Goal: Task Accomplishment & Management: Manage account settings

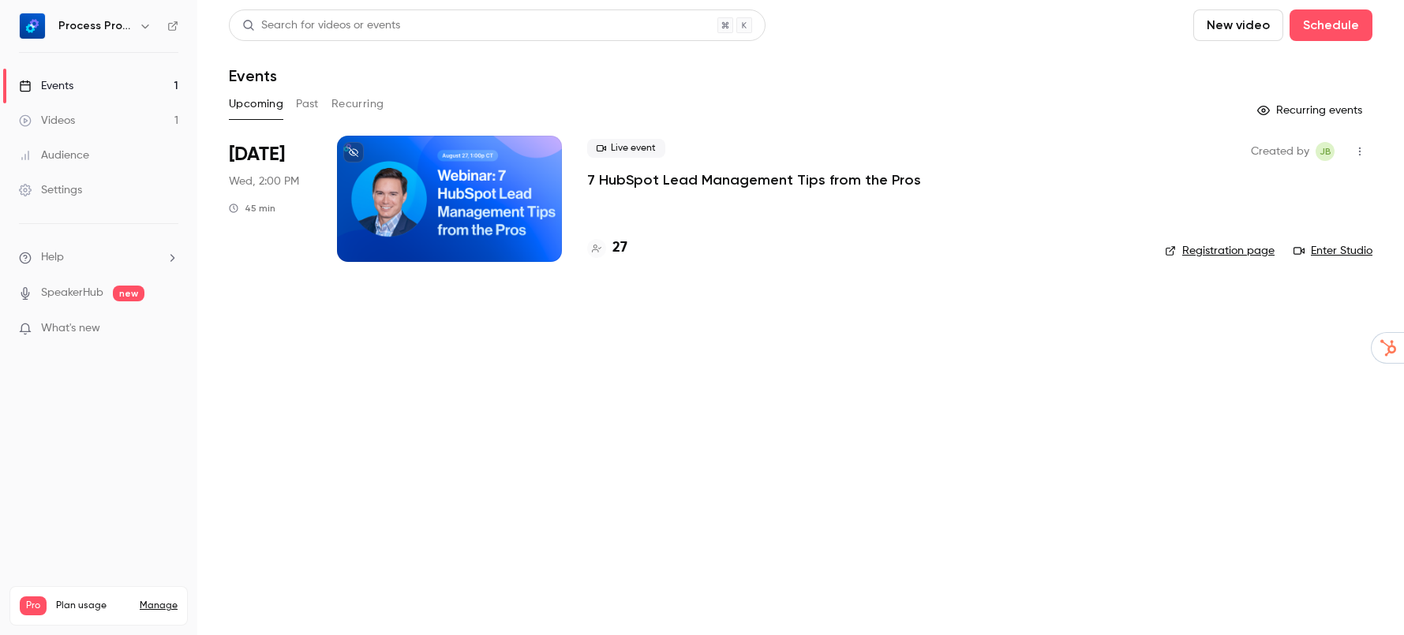
click at [1362, 151] on icon "button" at bounding box center [1360, 151] width 13 height 11
click at [804, 178] on div at bounding box center [702, 317] width 1404 height 635
click at [785, 178] on p "7 HubSpot Lead Management Tips from the Pros" at bounding box center [754, 180] width 334 height 19
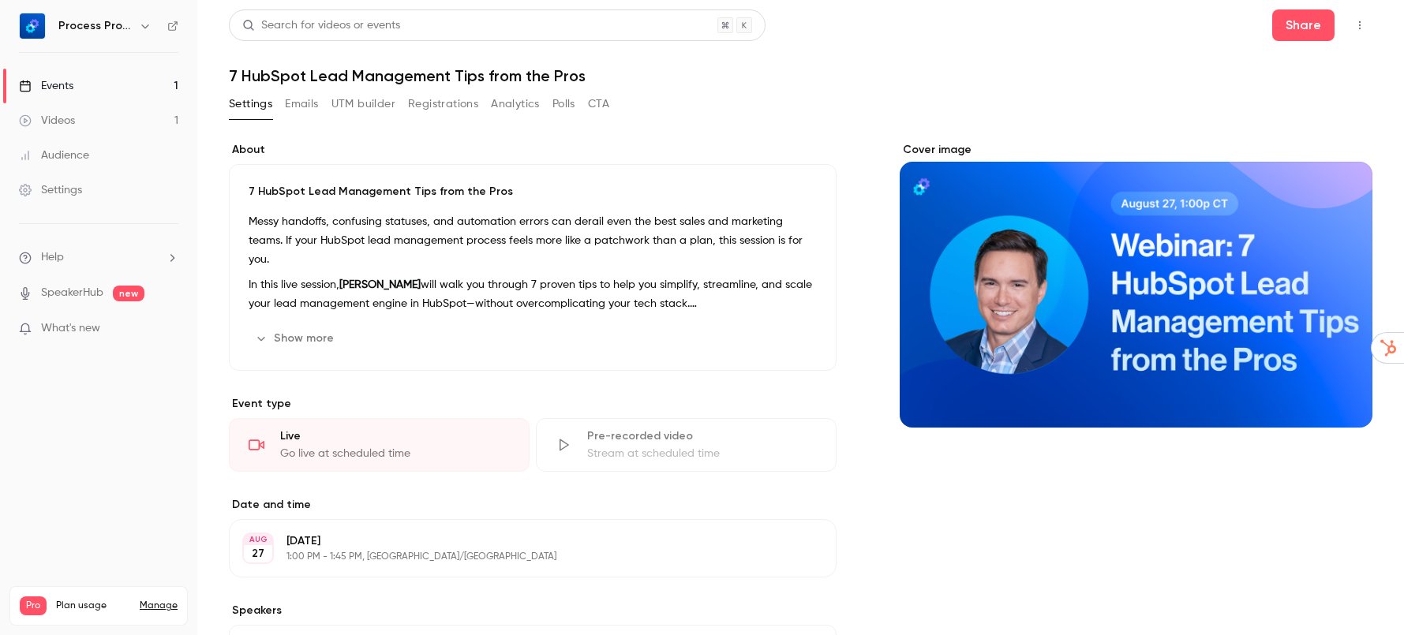
click at [89, 193] on link "Settings" at bounding box center [98, 190] width 197 height 35
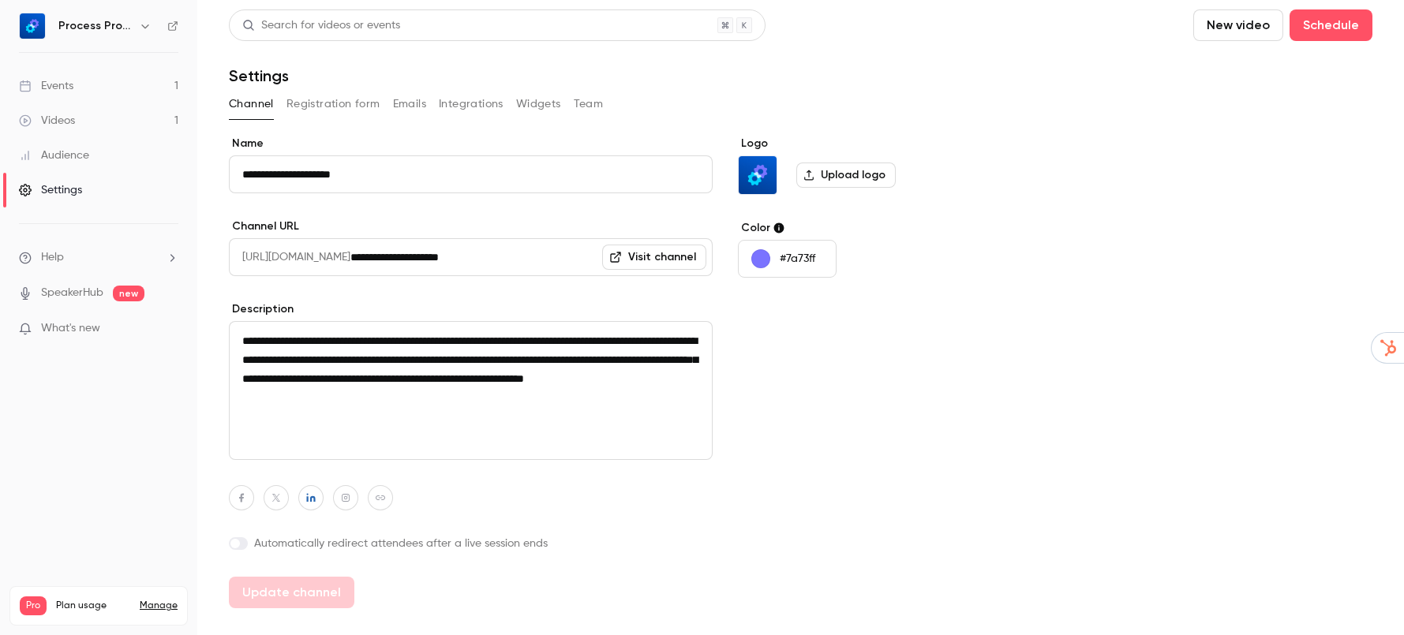
click at [345, 104] on button "Registration form" at bounding box center [334, 104] width 94 height 25
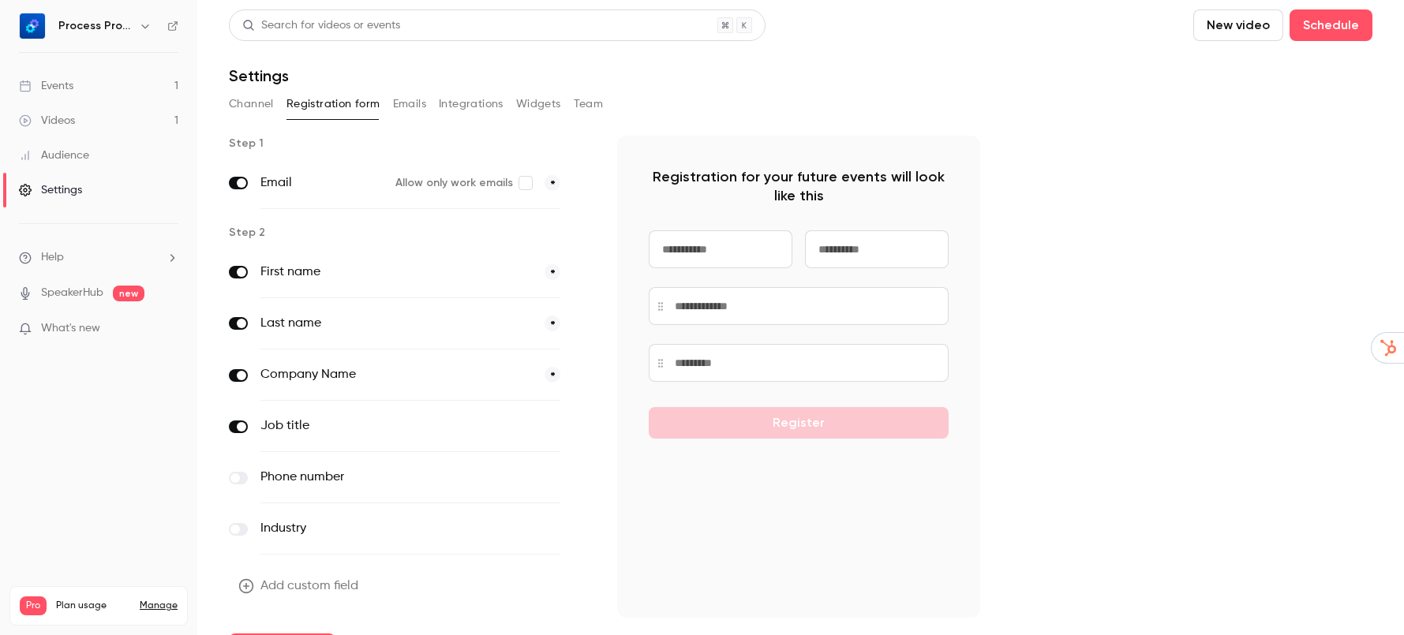
scroll to position [39, 0]
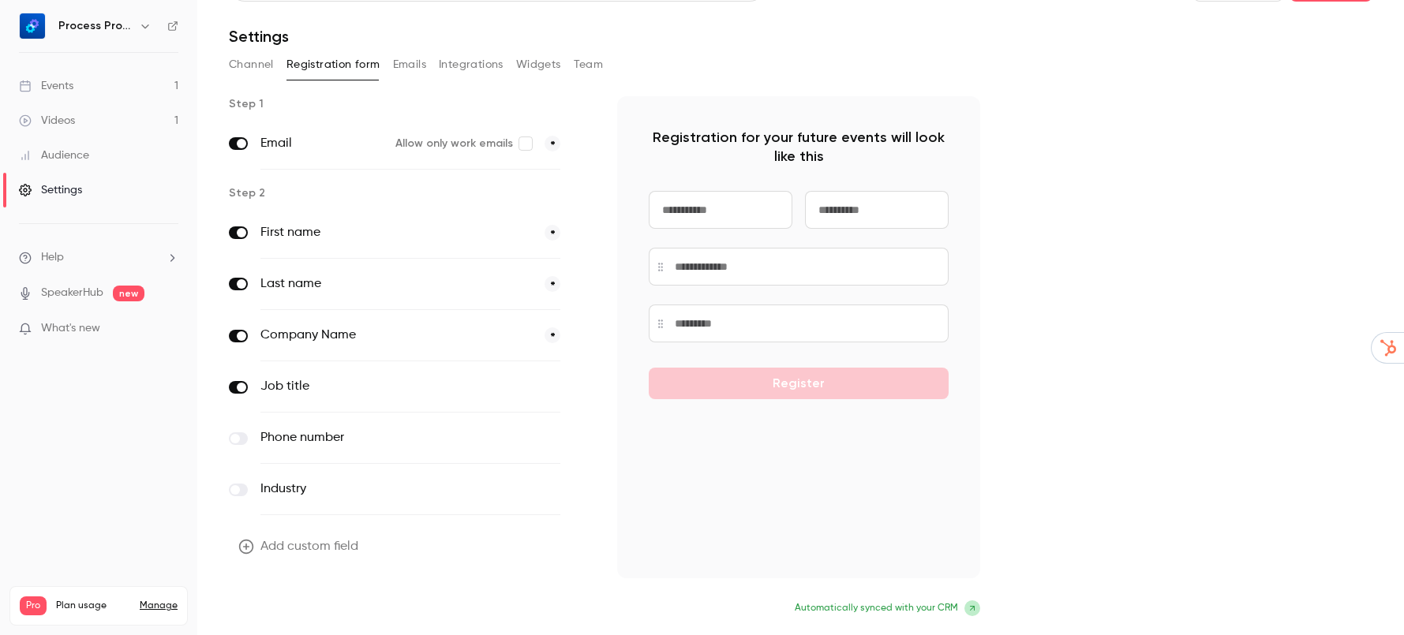
click at [275, 610] on button "Update form" at bounding box center [282, 610] width 107 height 32
